Goal: Check status: Check status

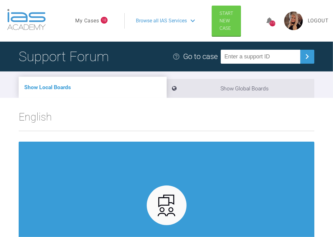
click at [89, 23] on link "My Cases" at bounding box center [87, 21] width 24 height 8
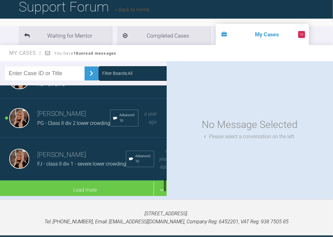
scroll to position [733, 0]
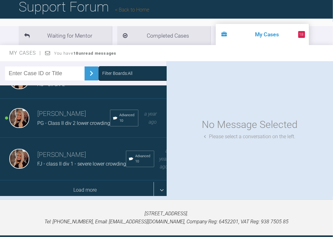
click at [73, 182] on div "Load more" at bounding box center [85, 189] width 170 height 19
click at [83, 181] on div "Load more" at bounding box center [85, 189] width 170 height 19
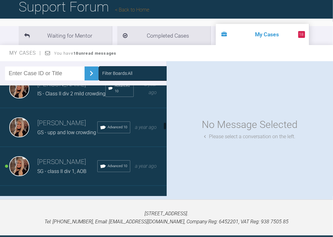
scroll to position [932, 0]
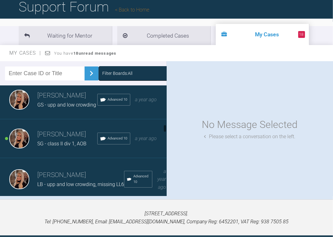
click at [62, 101] on h3 "[PERSON_NAME]" at bounding box center [67, 95] width 60 height 11
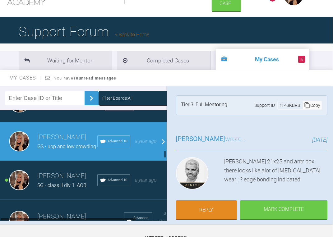
scroll to position [957, 0]
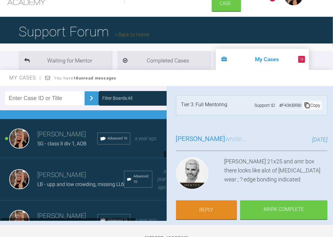
click at [56, 140] on h3 "[PERSON_NAME]" at bounding box center [67, 134] width 60 height 11
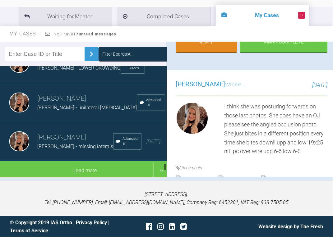
scroll to position [2311, 0]
click at [69, 112] on div "[PERSON_NAME] - unilateral [MEDICAL_DATA]" at bounding box center [86, 108] width 99 height 8
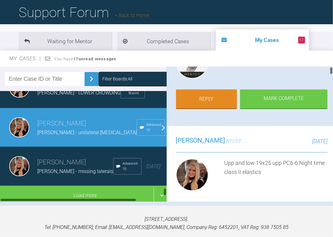
scroll to position [174, 0]
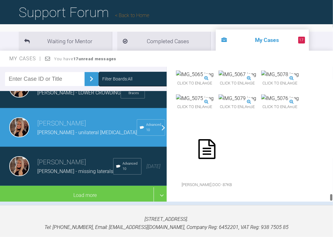
drag, startPoint x: 332, startPoint y: 75, endPoint x: 331, endPoint y: 210, distance: 134.8
click at [331, 210] on div "My Cases 17 Logout Browse all IAS Services Start New Case 1173 Logout Support F…" at bounding box center [166, 109] width 333 height 306
click at [212, 31] on img at bounding box center [195, 27] width 38 height 8
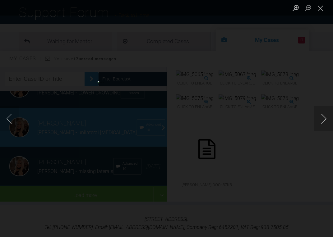
click at [321, 119] on button "Next image" at bounding box center [323, 118] width 19 height 25
click at [321, 120] on button "Next image" at bounding box center [323, 118] width 19 height 25
click at [325, 7] on button "Close lightbox" at bounding box center [320, 7] width 12 height 11
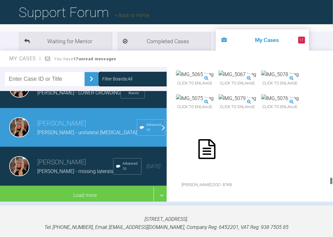
scroll to position [7247, 0]
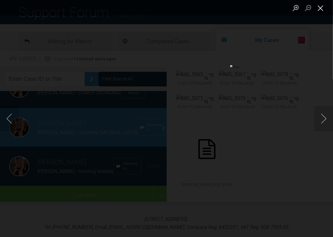
click at [324, 8] on button "Close lightbox" at bounding box center [320, 7] width 12 height 11
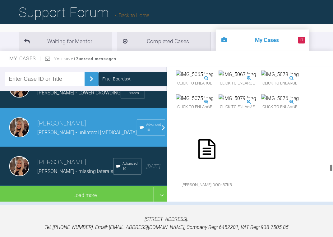
scroll to position [6402, 0]
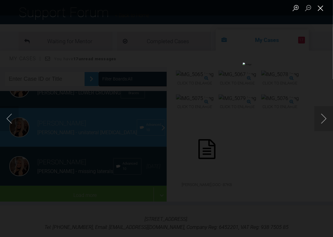
click at [322, 7] on button "Close lightbox" at bounding box center [320, 7] width 12 height 11
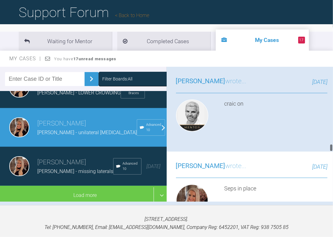
scroll to position [5060, 0]
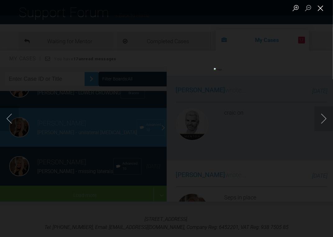
click at [322, 9] on button "Close lightbox" at bounding box center [320, 7] width 12 height 11
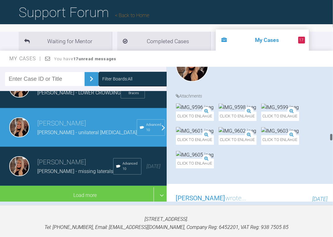
scroll to position [4364, 0]
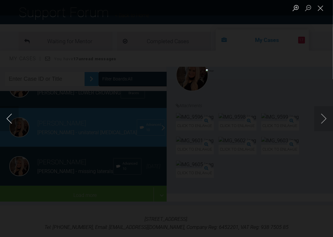
click at [12, 116] on button "Previous image" at bounding box center [9, 118] width 19 height 25
click at [15, 118] on button "Previous image" at bounding box center [9, 118] width 19 height 25
drag, startPoint x: 319, startPoint y: 7, endPoint x: 302, endPoint y: 39, distance: 36.0
click at [319, 8] on button "Close lightbox" at bounding box center [320, 7] width 12 height 11
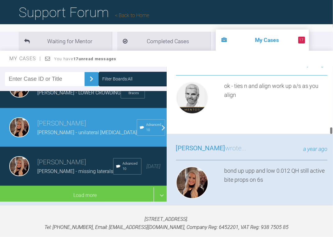
scroll to position [3942, 0]
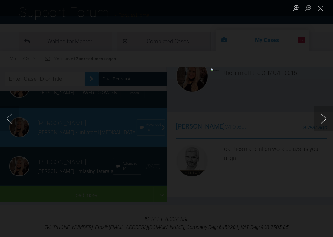
click at [321, 118] on button "Next image" at bounding box center [323, 118] width 19 height 25
click at [321, 11] on button "Close lightbox" at bounding box center [320, 7] width 12 height 11
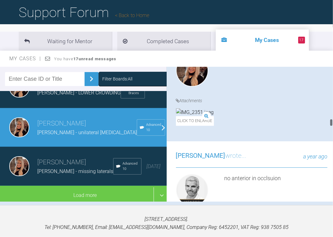
scroll to position [3420, 0]
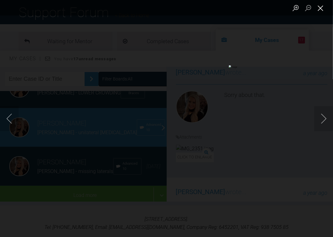
click at [322, 6] on button "Close lightbox" at bounding box center [320, 7] width 12 height 11
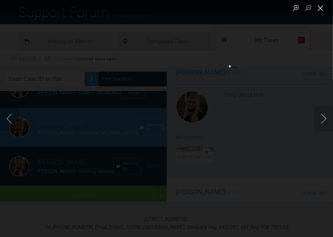
click at [318, 8] on button "Close lightbox" at bounding box center [320, 7] width 12 height 11
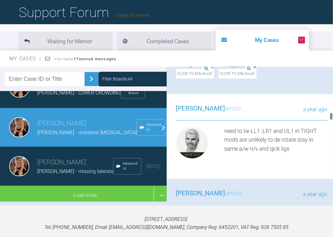
scroll to position [2848, 0]
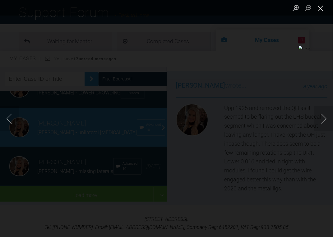
click at [319, 7] on button "Close lightbox" at bounding box center [320, 7] width 12 height 11
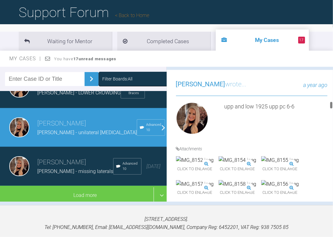
scroll to position [2252, 0]
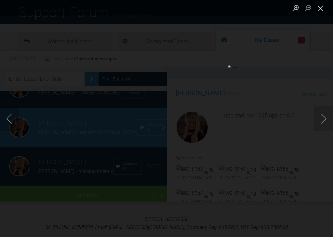
click at [318, 6] on button "Close lightbox" at bounding box center [320, 7] width 12 height 11
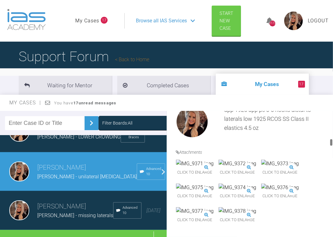
scroll to position [1829, 0]
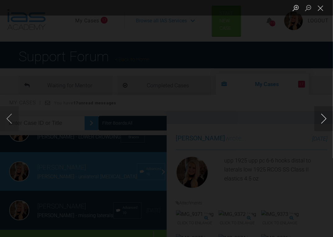
click at [322, 115] on button "Next image" at bounding box center [323, 118] width 19 height 25
click at [324, 7] on button "Close lightbox" at bounding box center [320, 7] width 12 height 11
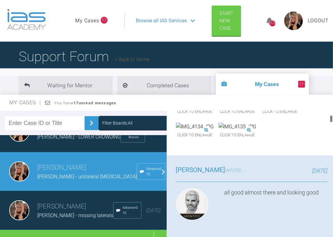
scroll to position [199, 0]
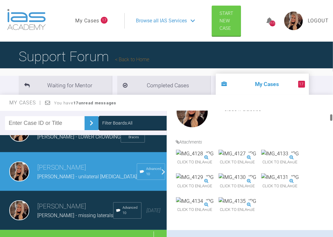
click at [204, 158] on img at bounding box center [195, 154] width 38 height 8
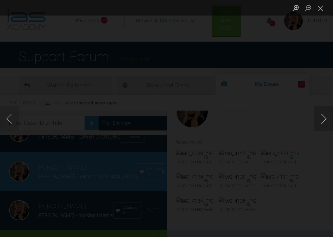
click at [322, 118] on button "Next image" at bounding box center [323, 118] width 19 height 25
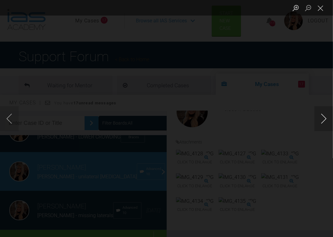
click at [322, 118] on button "Next image" at bounding box center [323, 118] width 19 height 25
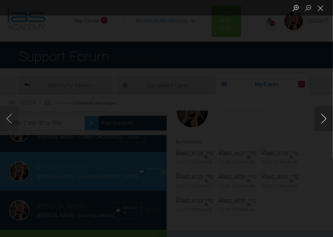
click at [322, 118] on button "Next image" at bounding box center [323, 118] width 19 height 25
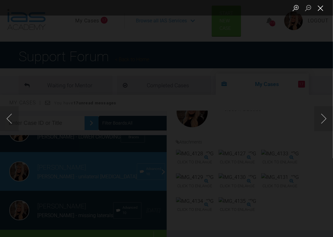
click at [320, 9] on button "Close lightbox" at bounding box center [320, 7] width 12 height 11
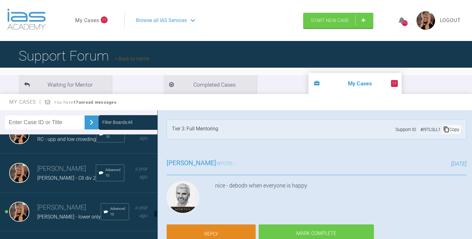
scroll to position [1879, 0]
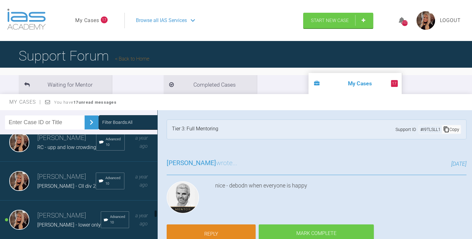
click at [61, 152] on div "RC - upp and low crowding" at bounding box center [66, 148] width 59 height 8
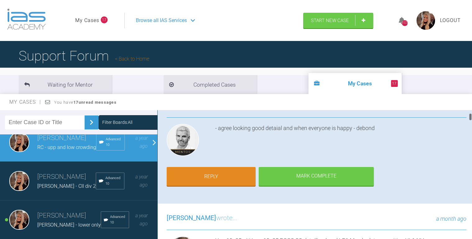
scroll to position [99, 0]
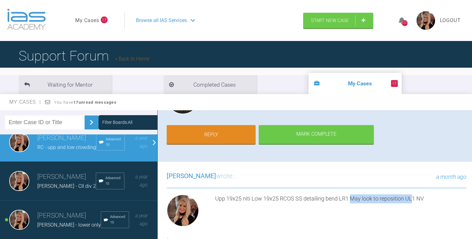
drag, startPoint x: 350, startPoint y: 198, endPoint x: 413, endPoint y: 195, distance: 62.5
click at [332, 195] on div "Upp 19x25 niti Low 19x25 RCOS SS detailing bend LR1 May look to reposition UL1 …" at bounding box center [340, 211] width 251 height 35
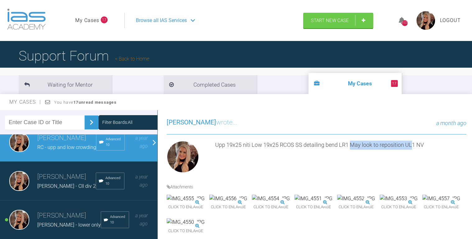
scroll to position [224, 0]
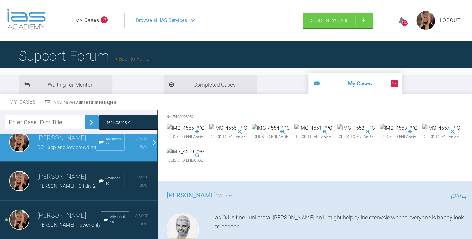
click at [332, 132] on img at bounding box center [313, 128] width 38 height 8
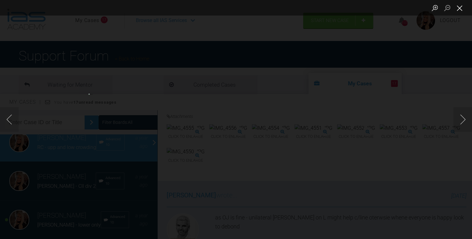
click at [332, 8] on button "Close lightbox" at bounding box center [459, 7] width 12 height 11
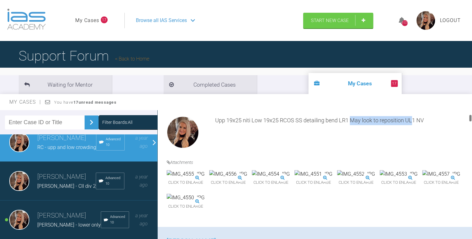
scroll to position [199, 0]
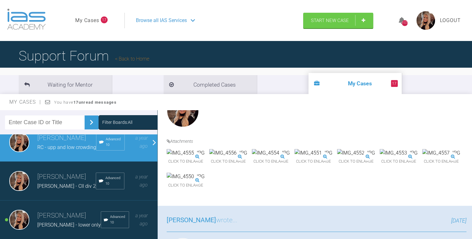
click at [332, 157] on img at bounding box center [441, 153] width 38 height 8
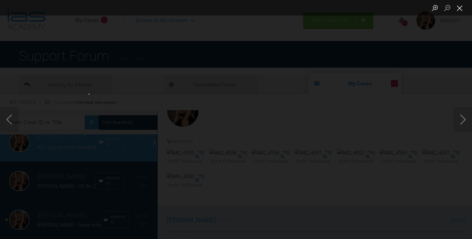
click at [332, 6] on button "Close lightbox" at bounding box center [459, 7] width 12 height 11
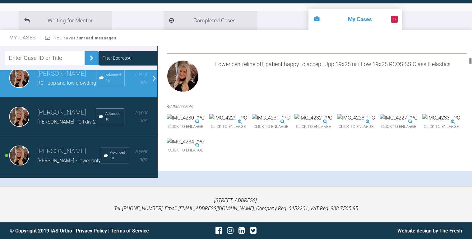
scroll to position [621, 0]
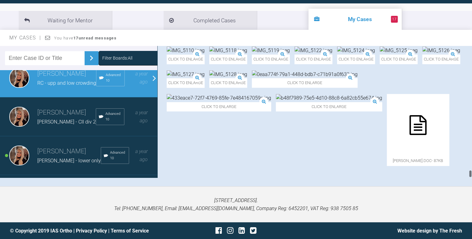
drag, startPoint x: 471, startPoint y: 67, endPoint x: 469, endPoint y: 194, distance: 126.5
click at [332, 194] on div "My Cases 17 Logout Browse all IAS Services Start New Case 1173 Logout Support F…" at bounding box center [236, 88] width 472 height 304
click at [332, 31] on img at bounding box center [356, 27] width 38 height 8
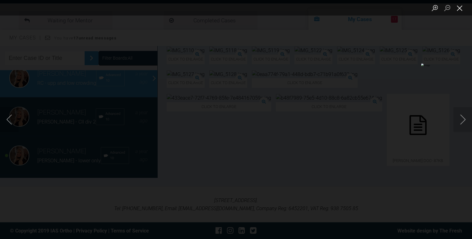
click at [332, 8] on button "Close lightbox" at bounding box center [459, 7] width 12 height 11
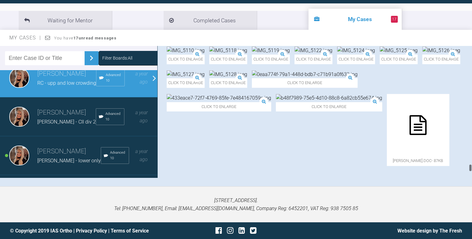
click at [332, 55] on img at bounding box center [313, 51] width 38 height 8
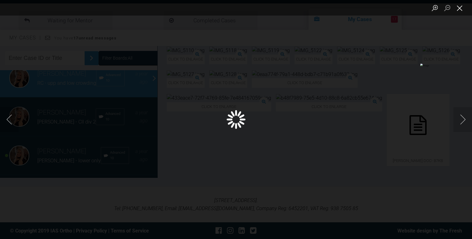
click at [332, 12] on button "Close lightbox" at bounding box center [459, 7] width 12 height 11
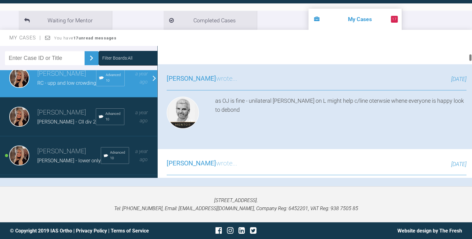
scroll to position [255, 0]
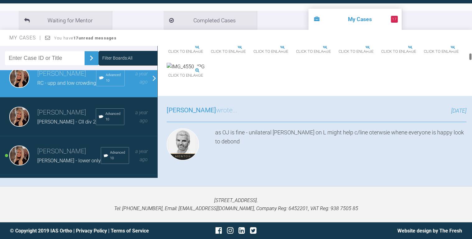
drag, startPoint x: 469, startPoint y: 165, endPoint x: 463, endPoint y: 58, distance: 106.4
click at [332, 57] on div "[PERSON_NAME] RC - upp and low crowding a few seconds ago Tier 3: Full Mentorin…" at bounding box center [314, 112] width 314 height 132
